Goal: Transaction & Acquisition: Obtain resource

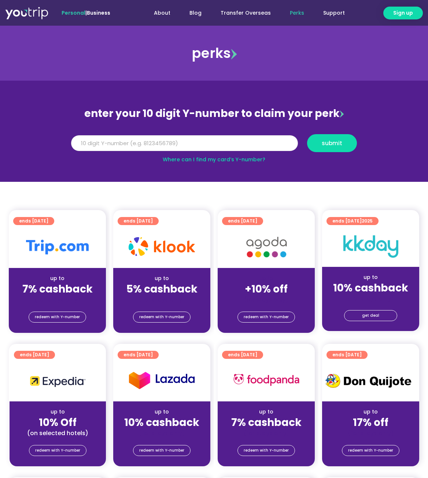
click at [178, 141] on input "Y Number" at bounding box center [184, 143] width 227 height 16
click at [176, 144] on input "Y Number" at bounding box center [184, 143] width 227 height 16
click at [242, 161] on link "Where can I find my card’s Y-number?" at bounding box center [214, 159] width 103 height 7
click at [202, 145] on input "Y Number" at bounding box center [184, 143] width 227 height 16
type input "5"
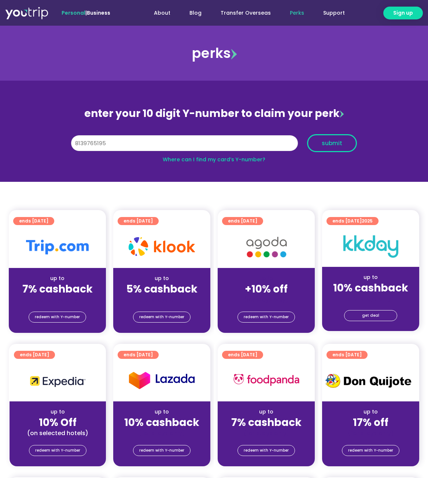
type input "8139765195"
click at [342, 144] on span "submit" at bounding box center [332, 143] width 21 height 6
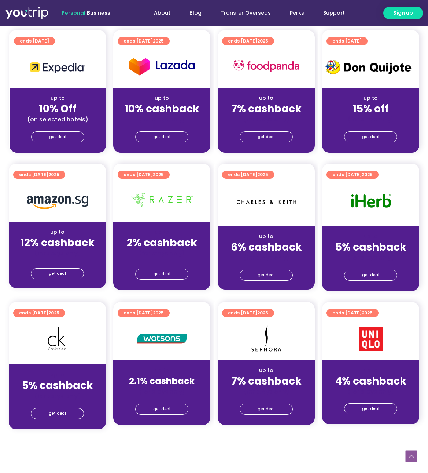
scroll to position [330, 0]
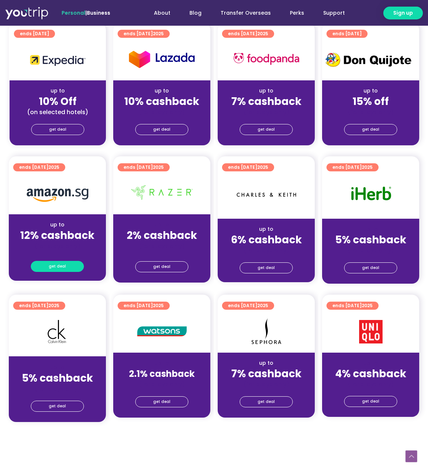
click at [50, 269] on span "get deal" at bounding box center [57, 266] width 17 height 10
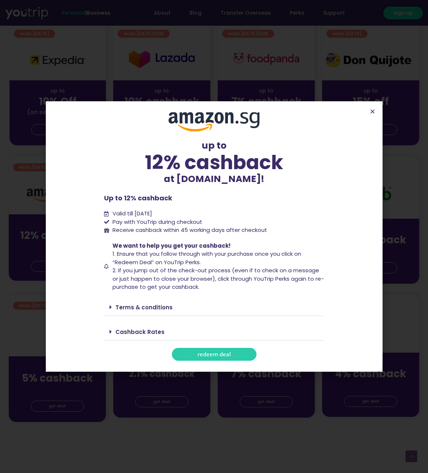
click at [220, 353] on span "redeem deal" at bounding box center [214, 354] width 33 height 6
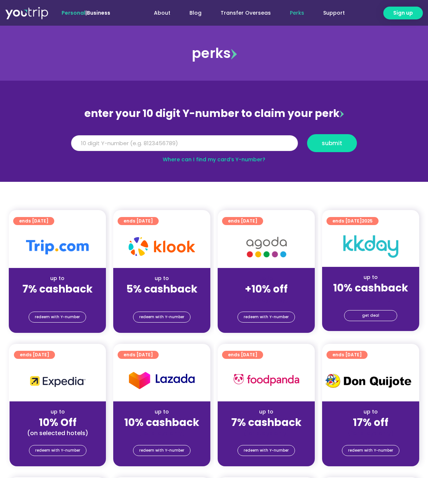
click at [147, 139] on input "Y Number" at bounding box center [184, 143] width 227 height 16
type input "8139765195"
click at [337, 145] on span "submit" at bounding box center [332, 143] width 21 height 6
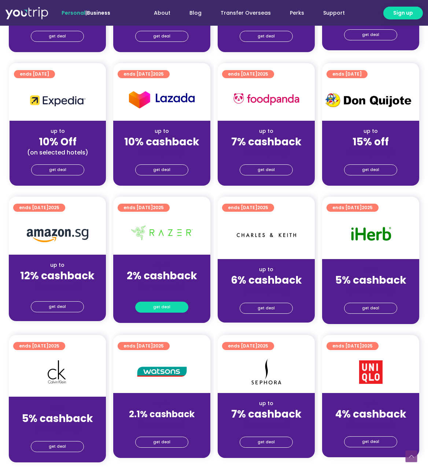
scroll to position [293, 0]
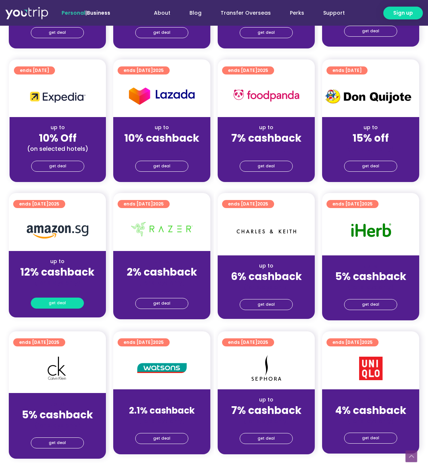
click at [59, 301] on span "get deal" at bounding box center [57, 303] width 17 height 10
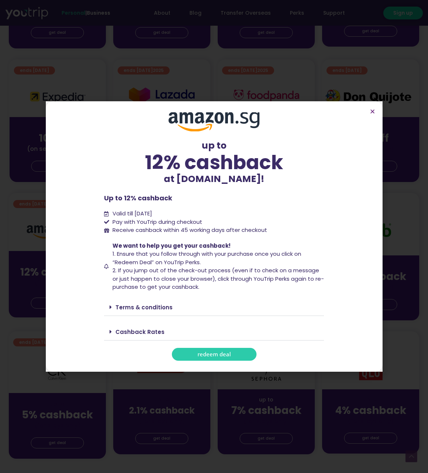
click at [222, 358] on link "redeem deal" at bounding box center [214, 354] width 85 height 13
